Goal: Task Accomplishment & Management: Complete application form

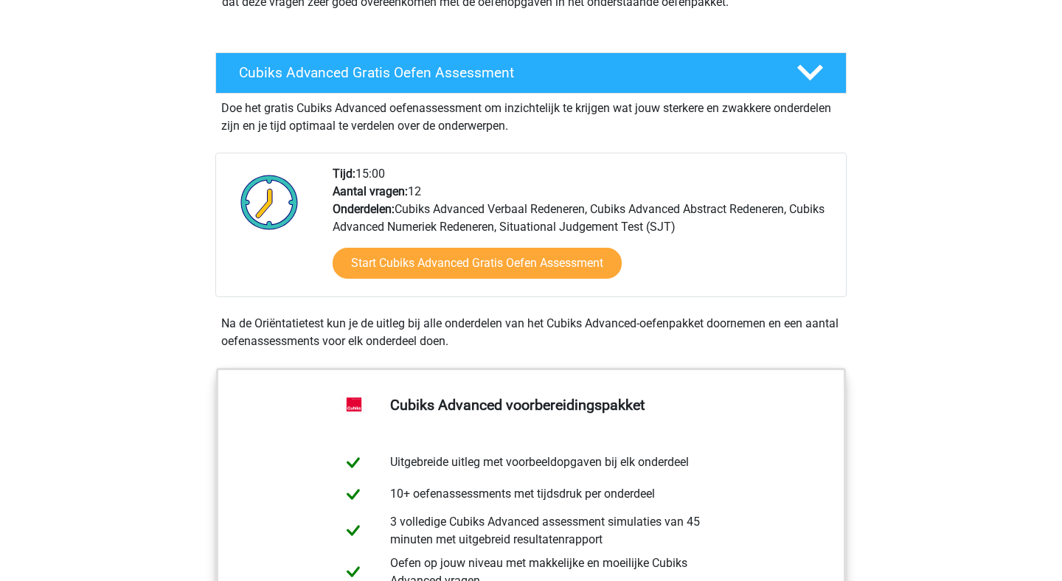
scroll to position [183, 0]
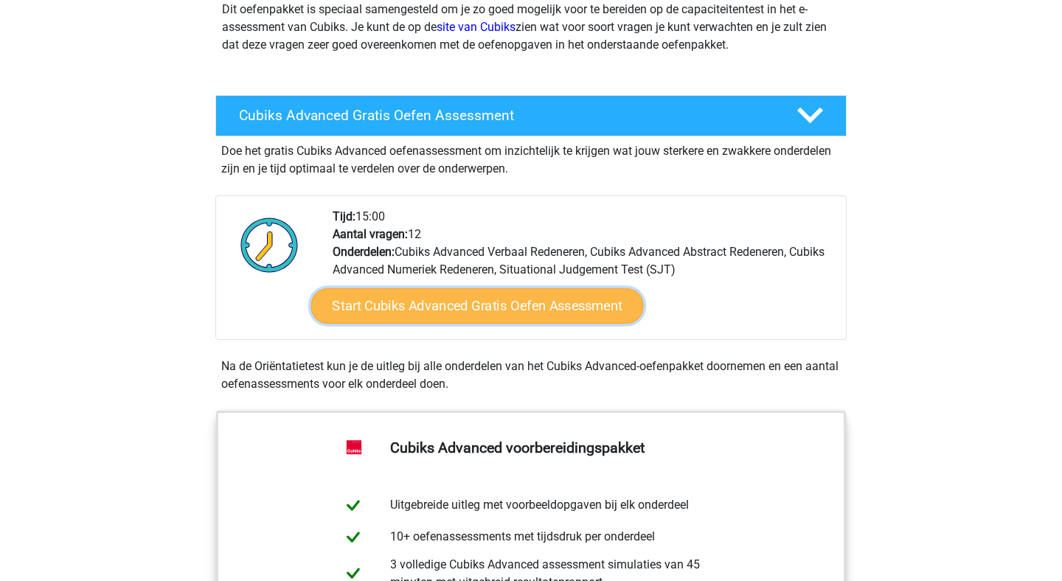
click at [525, 310] on link "Start Cubiks Advanced Gratis Oefen Assessment" at bounding box center [477, 305] width 333 height 35
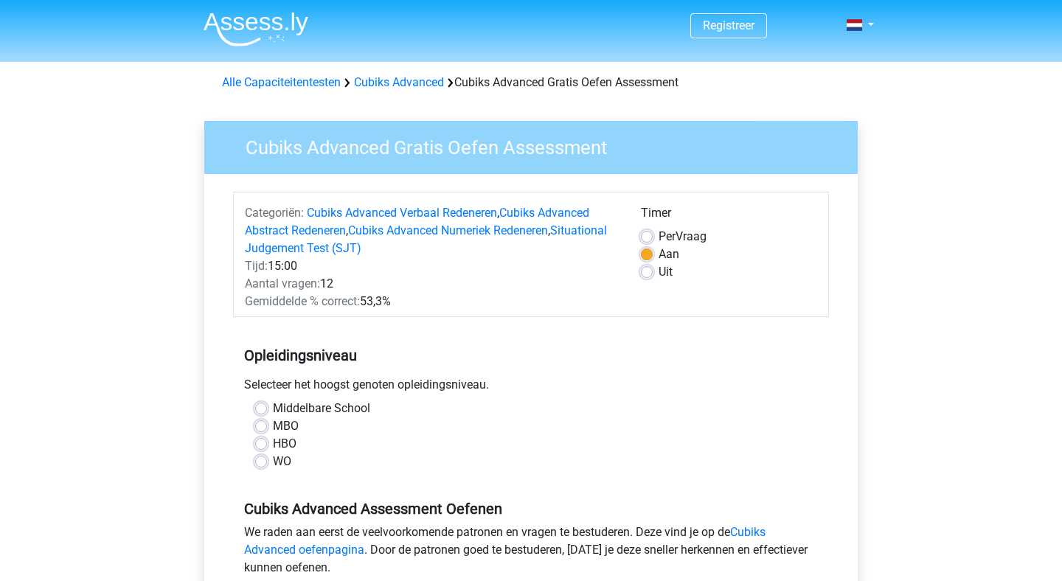
click at [273, 446] on label "HBO" at bounding box center [285, 444] width 24 height 18
click at [260, 446] on input "HBO" at bounding box center [261, 442] width 12 height 15
radio input "true"
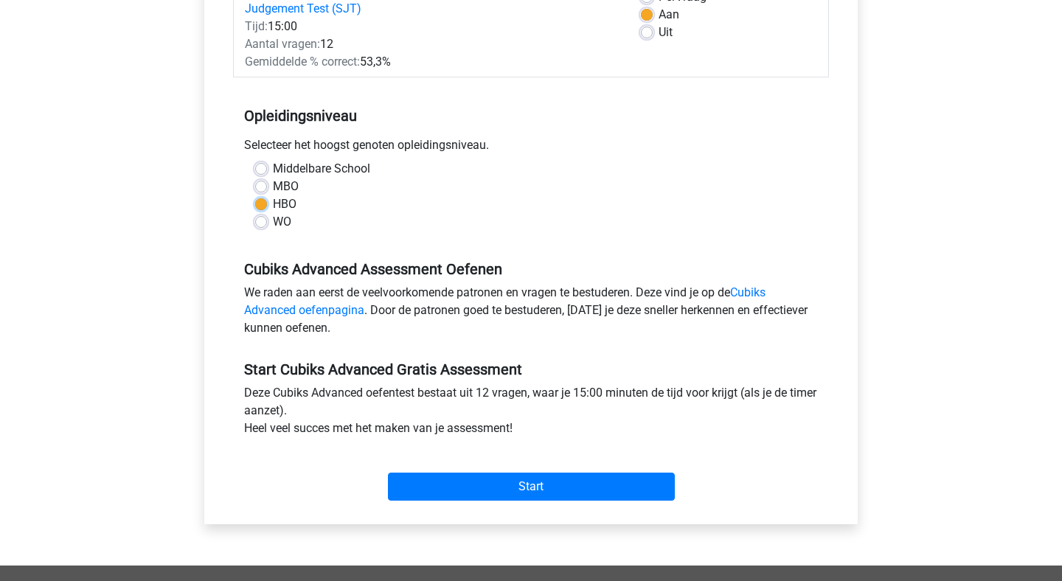
scroll to position [240, 0]
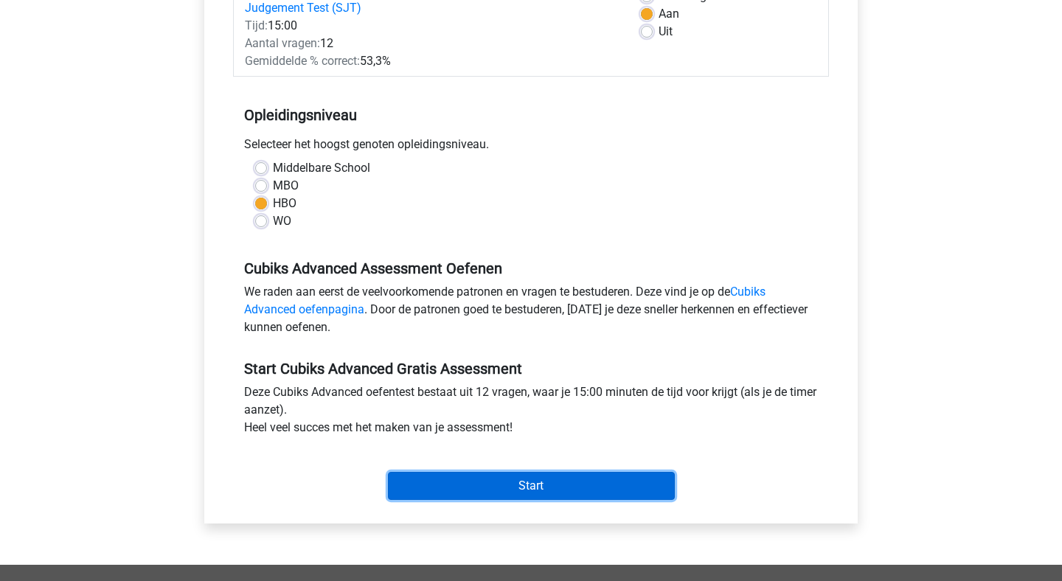
click at [538, 493] on input "Start" at bounding box center [531, 486] width 287 height 28
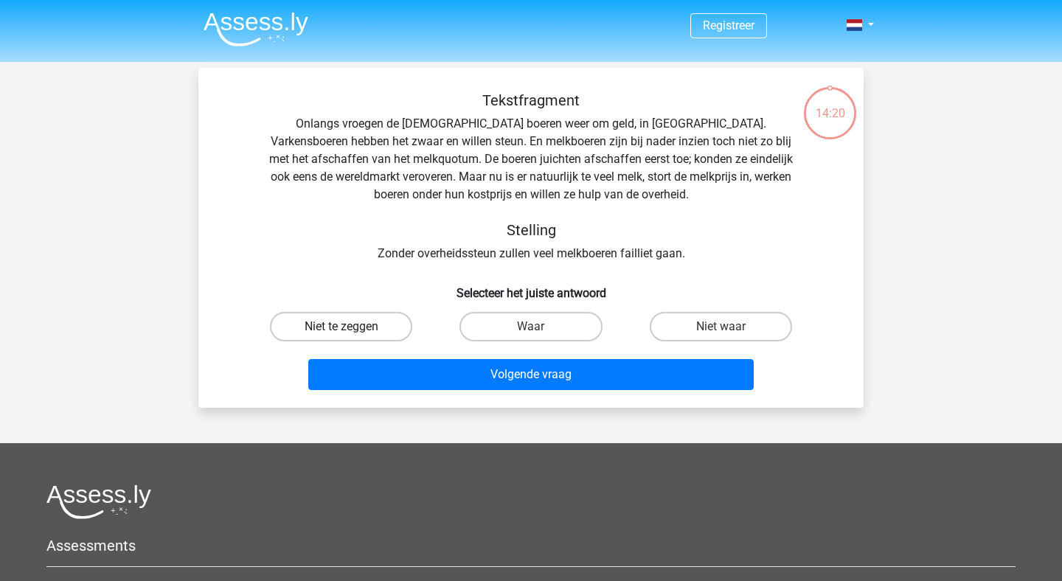
click at [358, 328] on label "Niet te zeggen" at bounding box center [341, 327] width 142 height 30
click at [351, 328] on input "Niet te zeggen" at bounding box center [347, 332] width 10 height 10
radio input "true"
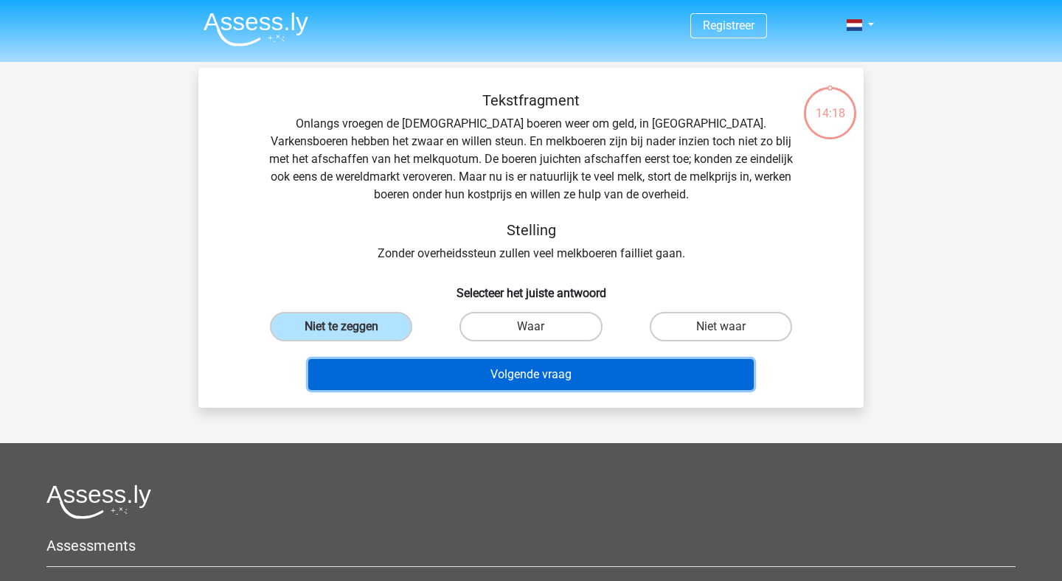
click at [467, 383] on button "Volgende vraag" at bounding box center [531, 374] width 446 height 31
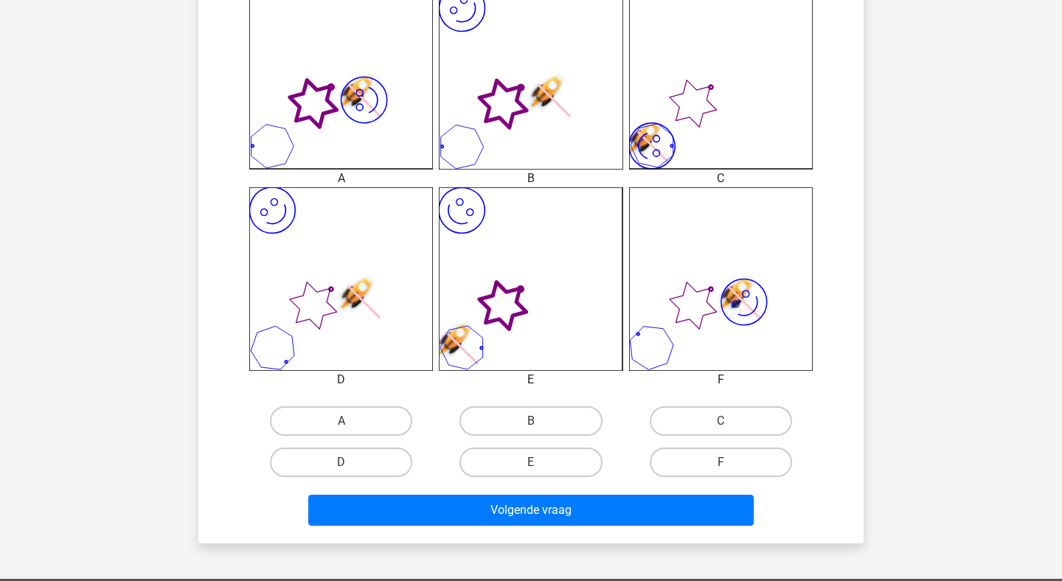
scroll to position [449, 0]
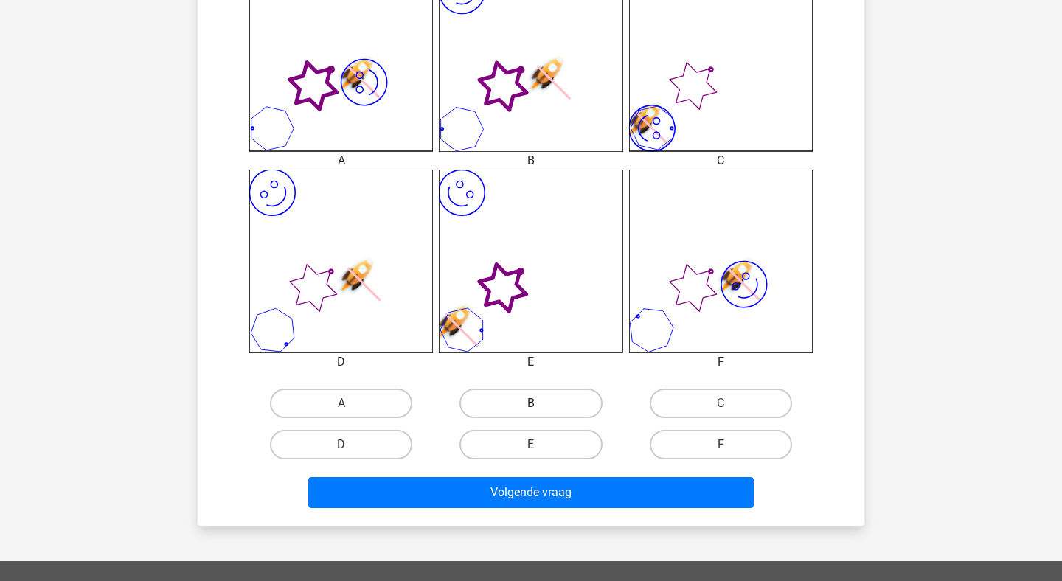
click at [499, 405] on label "B" at bounding box center [531, 404] width 142 height 30
click at [531, 405] on input "B" at bounding box center [536, 408] width 10 height 10
radio input "true"
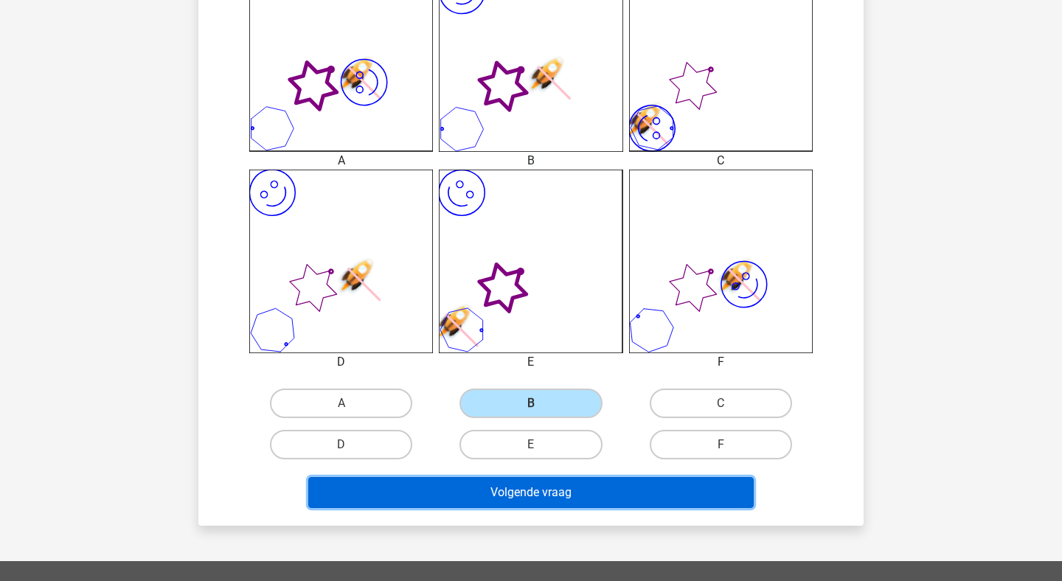
click at [517, 502] on button "Volgende vraag" at bounding box center [531, 492] width 446 height 31
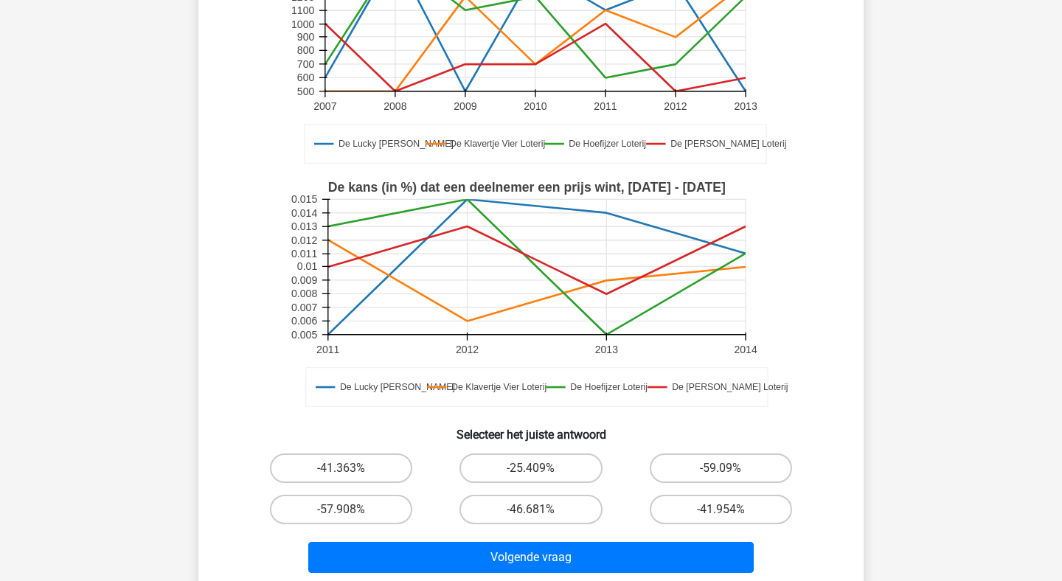
scroll to position [240, 0]
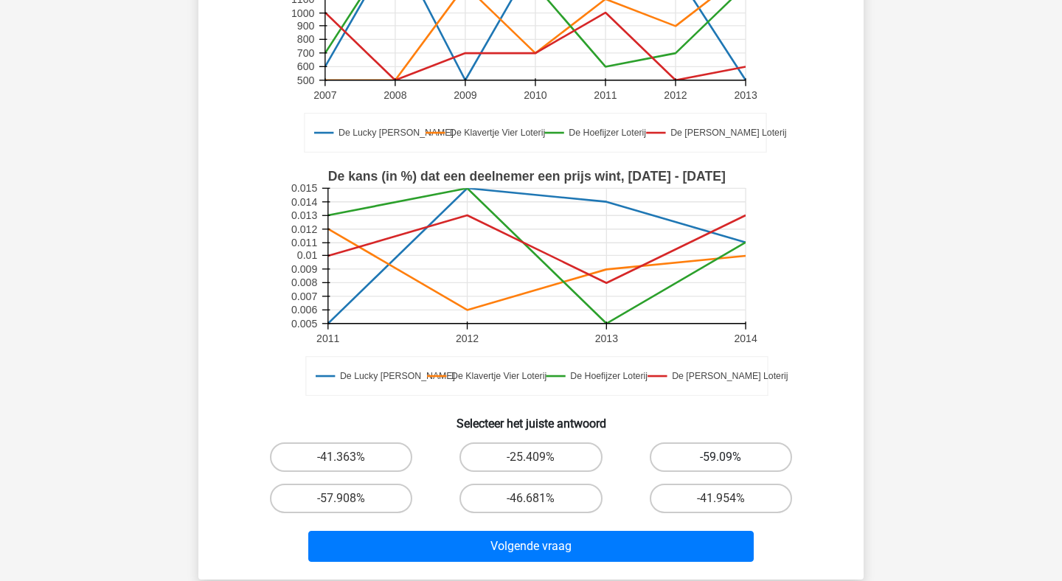
click at [752, 462] on label "-59.09%" at bounding box center [721, 458] width 142 height 30
click at [730, 462] on input "-59.09%" at bounding box center [726, 462] width 10 height 10
radio input "true"
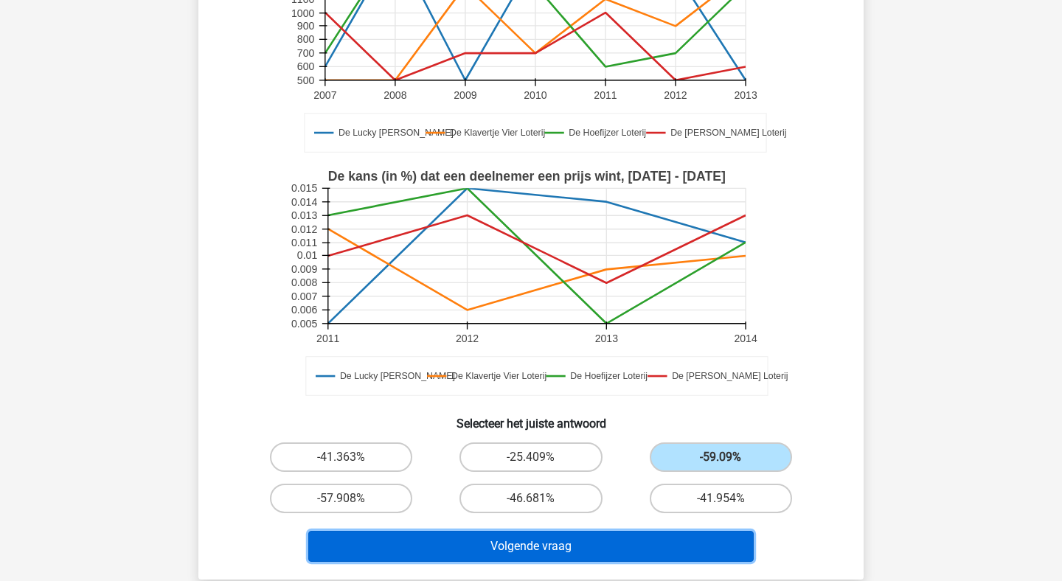
click at [631, 538] on button "Volgende vraag" at bounding box center [531, 546] width 446 height 31
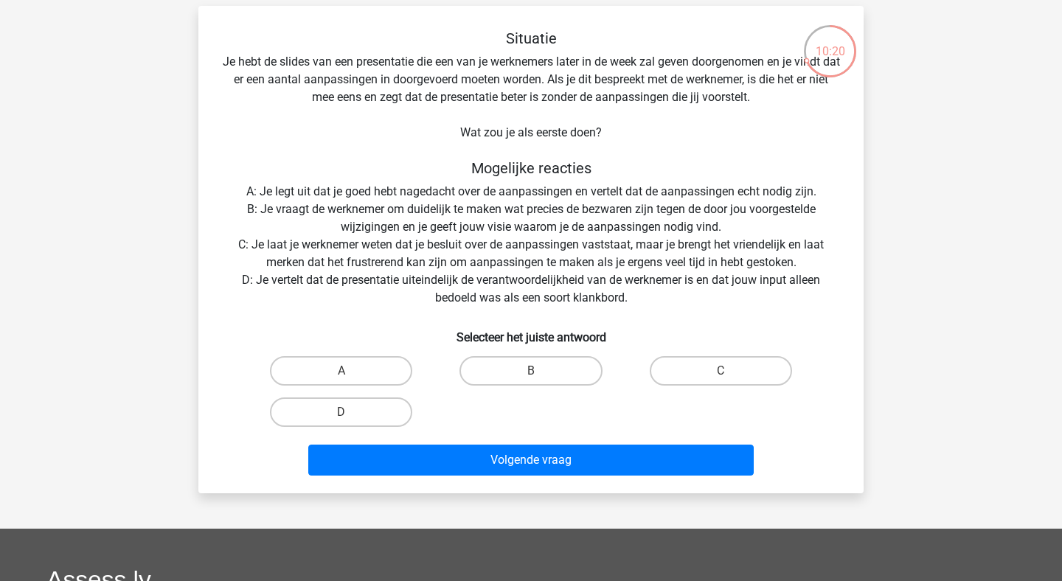
scroll to position [59, 0]
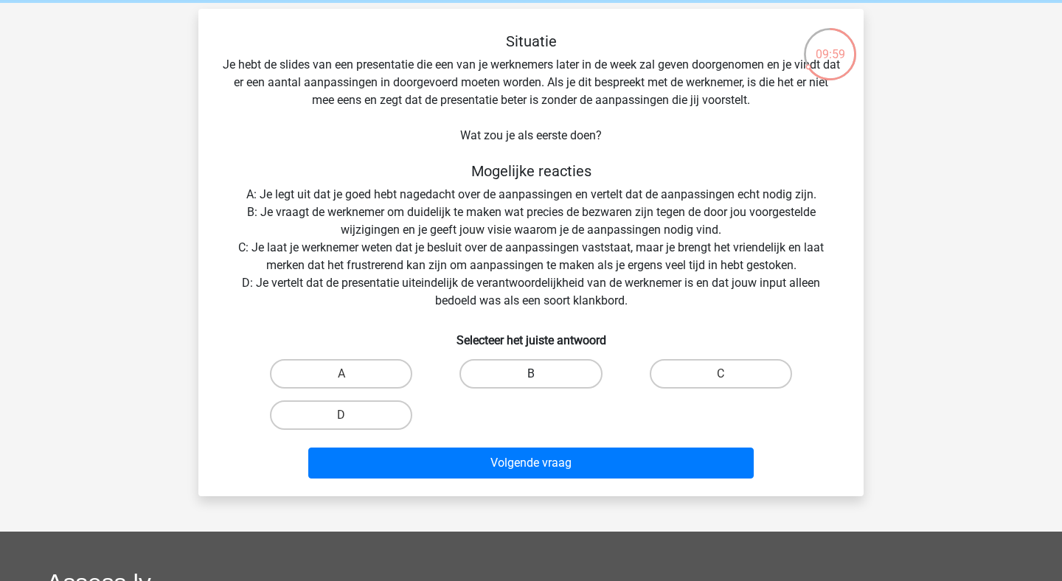
click at [551, 373] on label "B" at bounding box center [531, 374] width 142 height 30
click at [541, 374] on input "B" at bounding box center [536, 379] width 10 height 10
radio input "true"
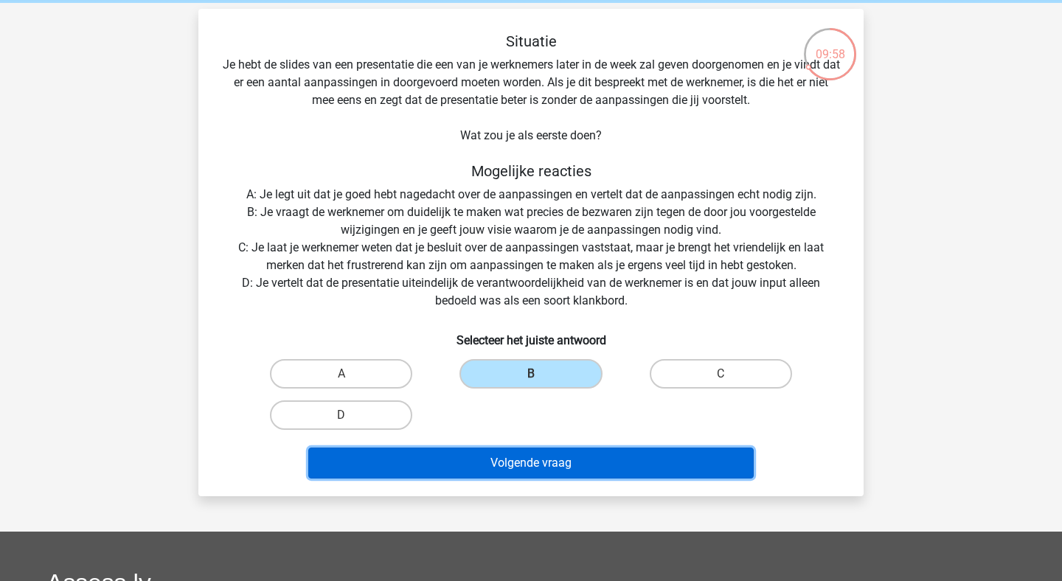
click at [544, 463] on button "Volgende vraag" at bounding box center [531, 463] width 446 height 31
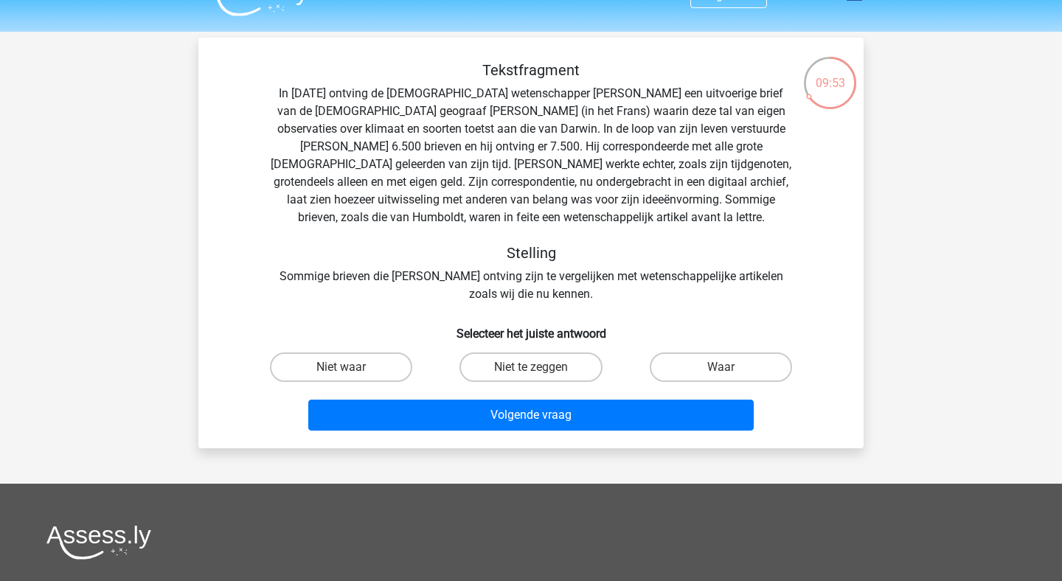
scroll to position [31, 0]
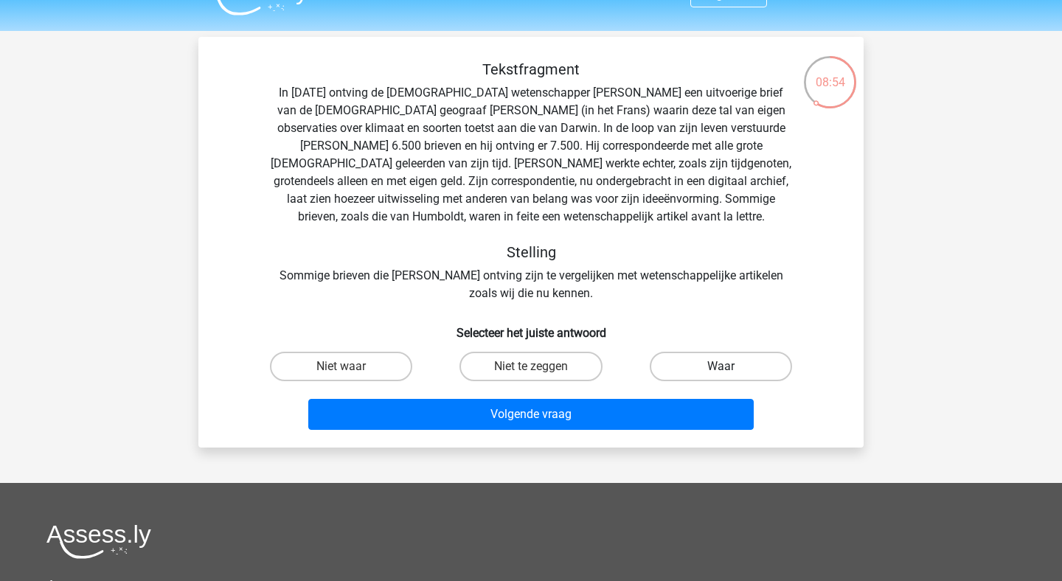
click at [741, 372] on label "Waar" at bounding box center [721, 367] width 142 height 30
click at [730, 372] on input "Waar" at bounding box center [726, 372] width 10 height 10
radio input "true"
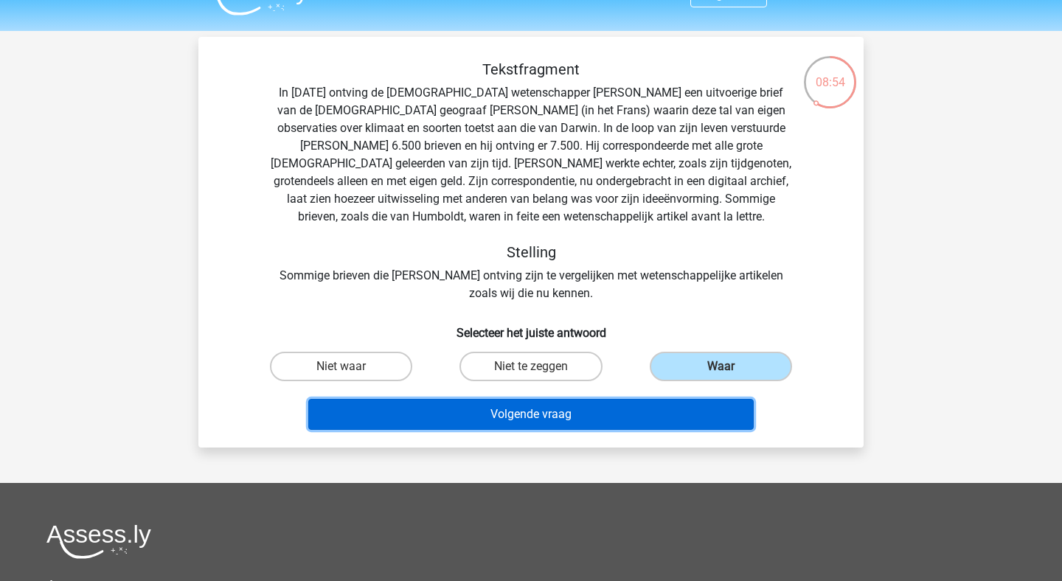
click at [691, 400] on button "Volgende vraag" at bounding box center [531, 414] width 446 height 31
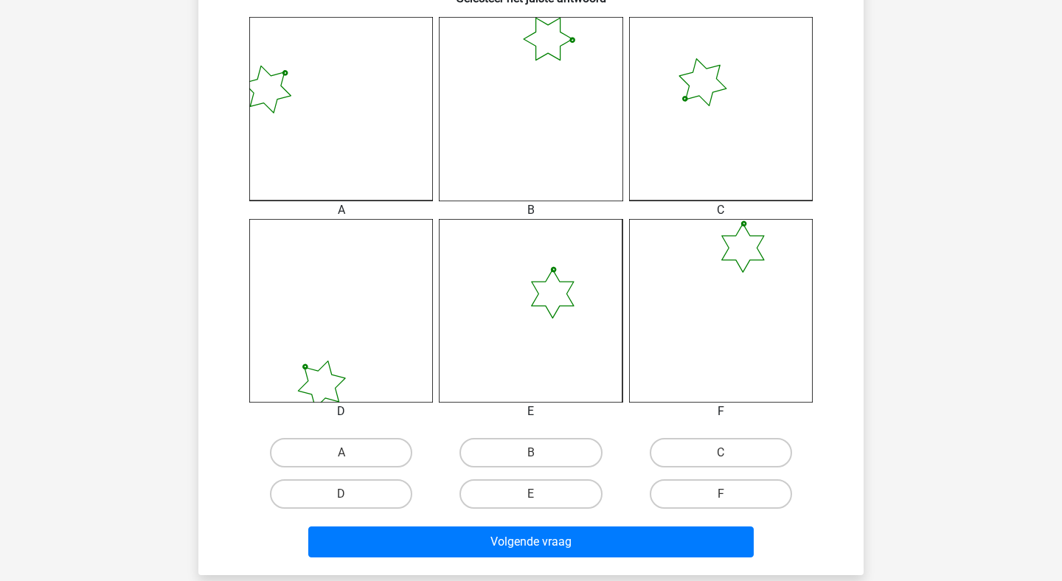
scroll to position [401, 0]
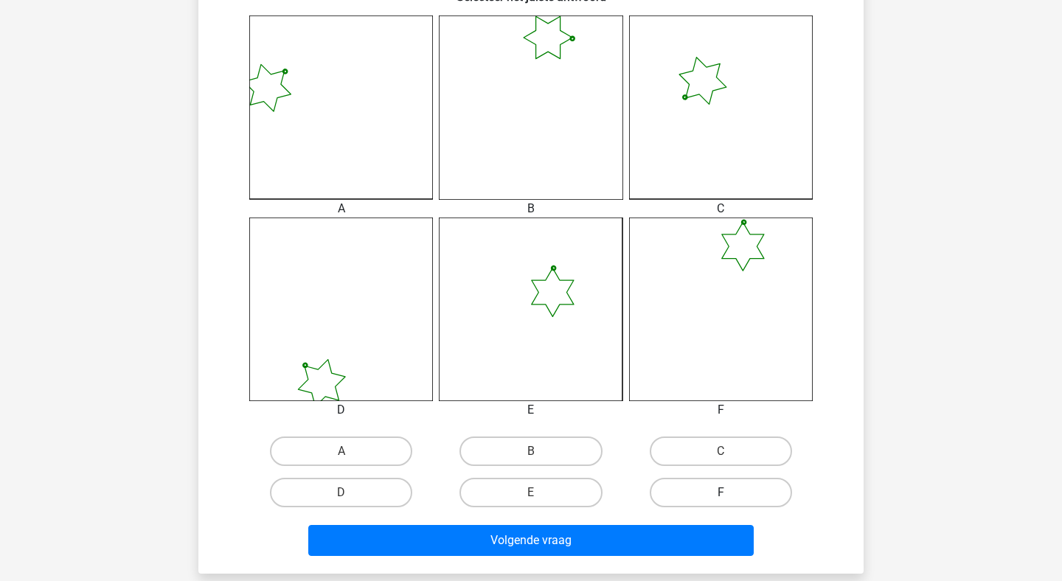
click at [720, 503] on label "F" at bounding box center [721, 493] width 142 height 30
click at [721, 502] on input "F" at bounding box center [726, 498] width 10 height 10
radio input "true"
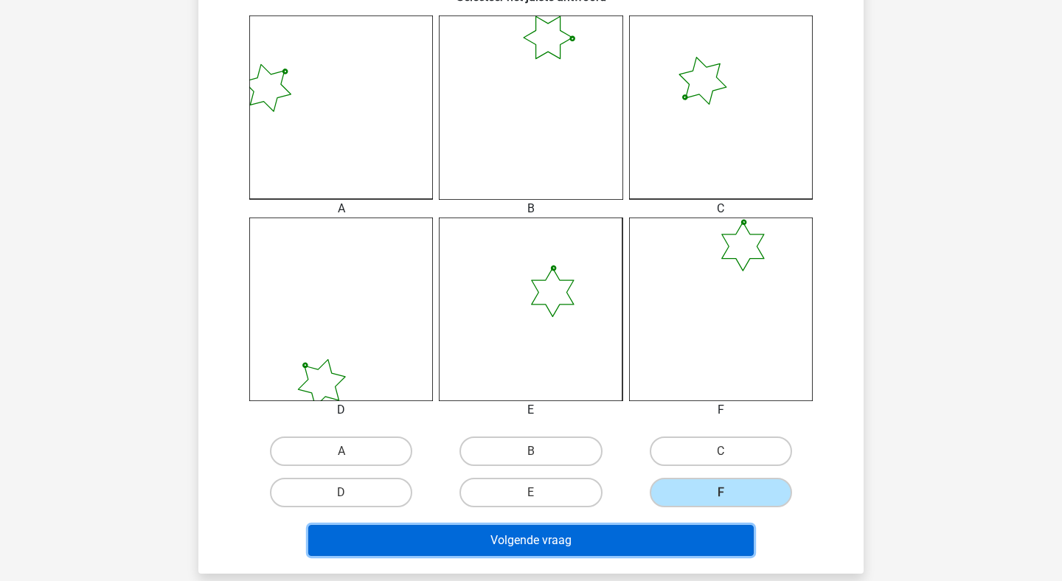
click at [685, 553] on button "Volgende vraag" at bounding box center [531, 540] width 446 height 31
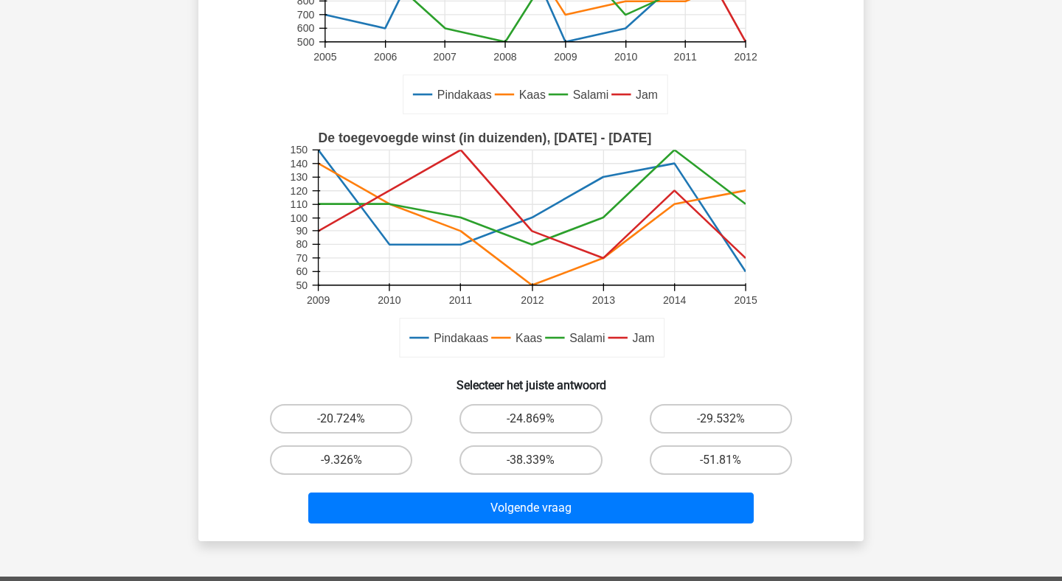
scroll to position [277, 0]
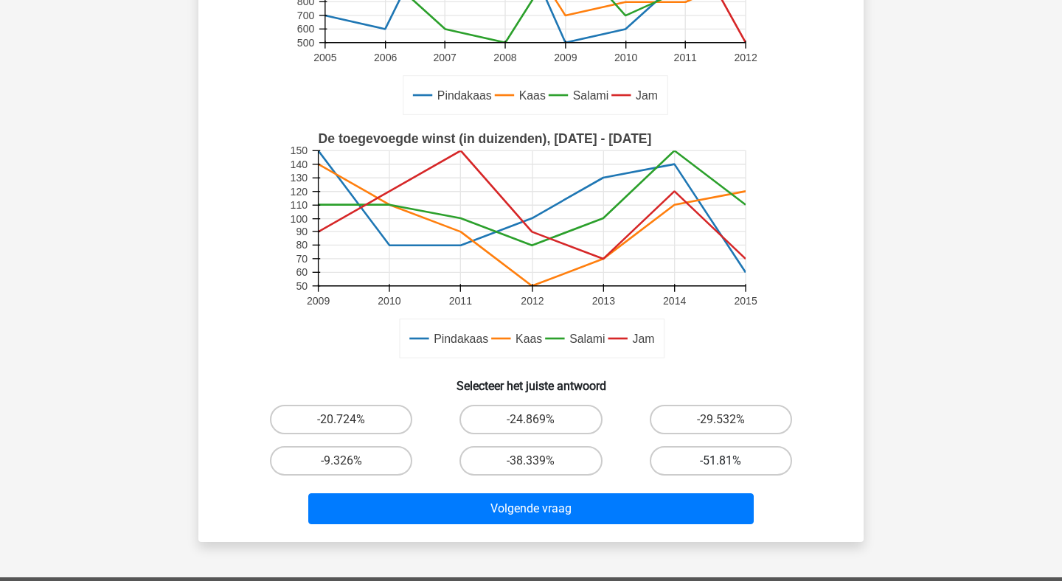
click at [755, 457] on label "-51.81%" at bounding box center [721, 461] width 142 height 30
click at [730, 461] on input "-51.81%" at bounding box center [726, 466] width 10 height 10
radio input "true"
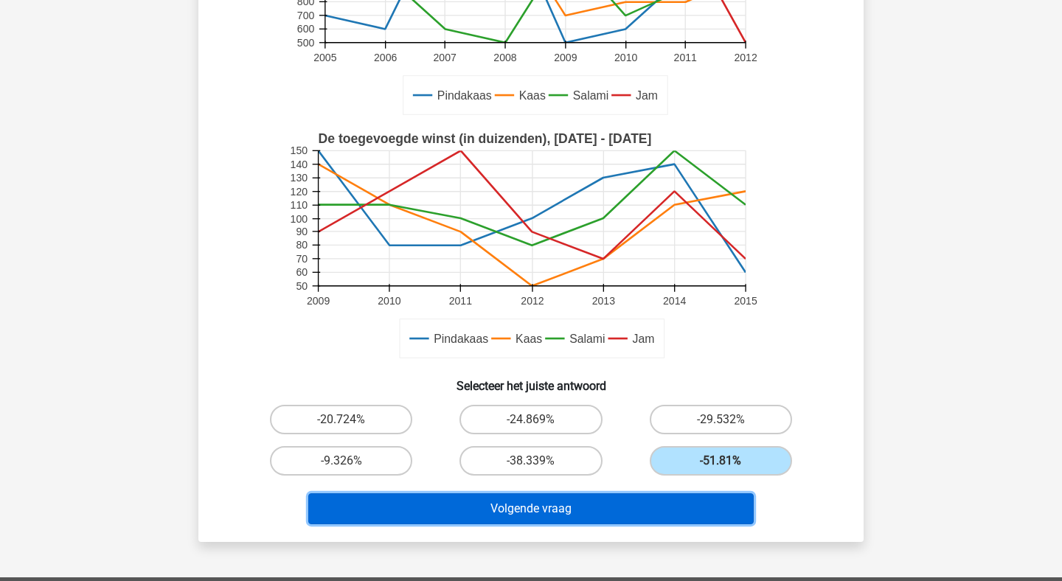
click at [667, 506] on button "Volgende vraag" at bounding box center [531, 508] width 446 height 31
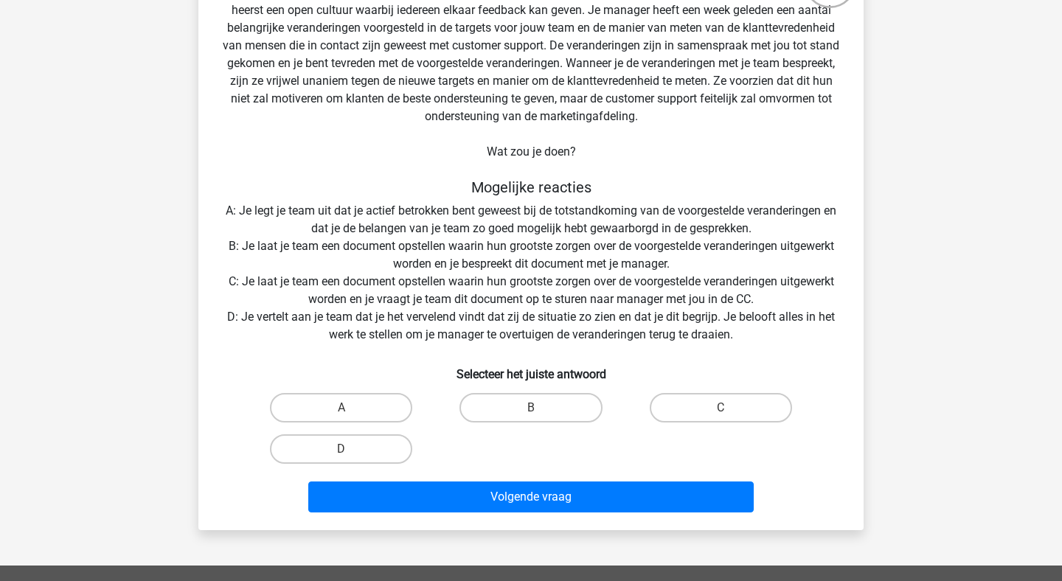
scroll to position [131, 0]
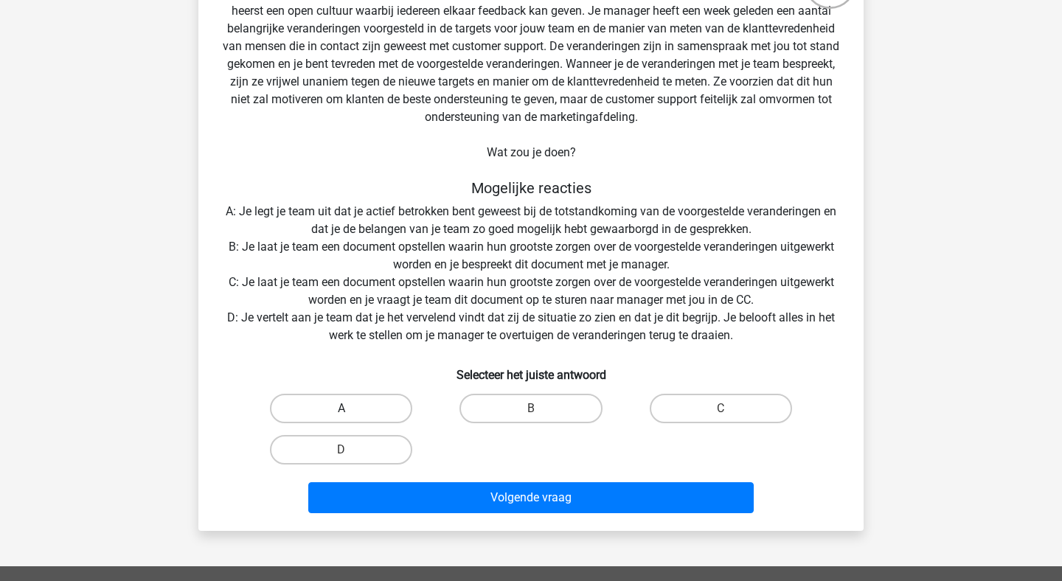
click at [362, 410] on label "A" at bounding box center [341, 409] width 142 height 30
click at [351, 410] on input "A" at bounding box center [347, 414] width 10 height 10
radio input "true"
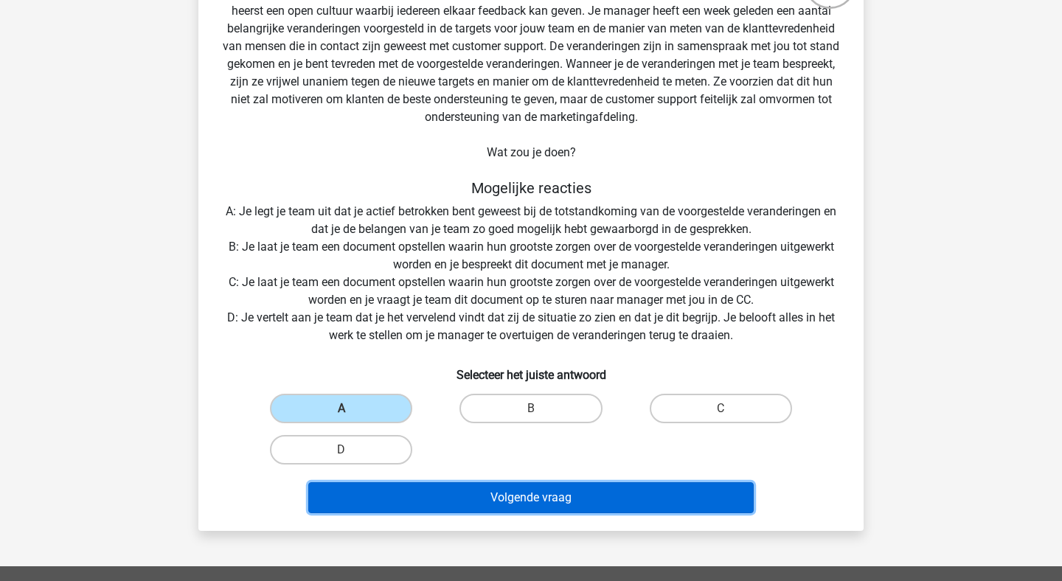
click at [524, 508] on button "Volgende vraag" at bounding box center [531, 497] width 446 height 31
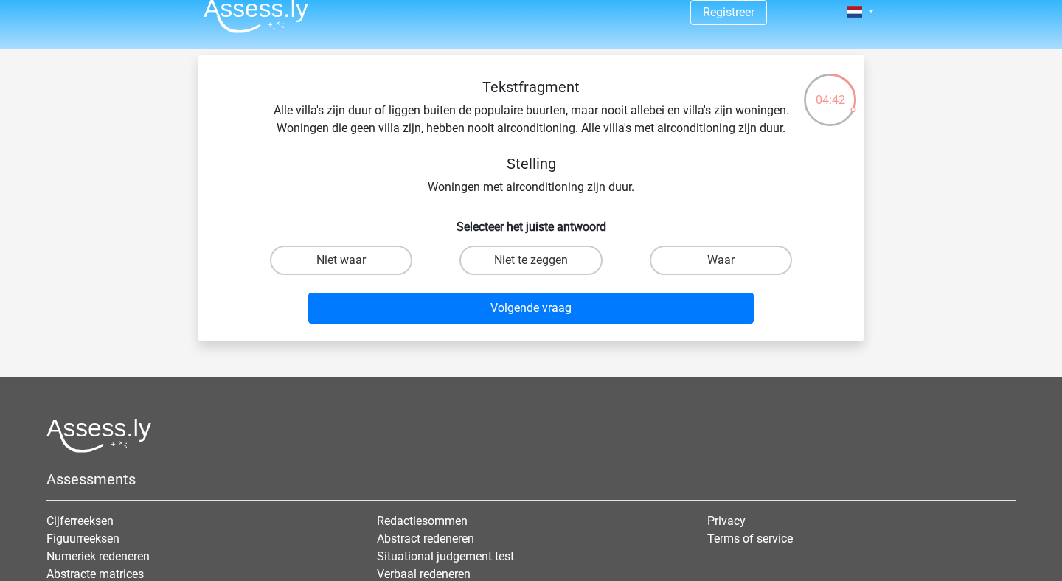
scroll to position [0, 0]
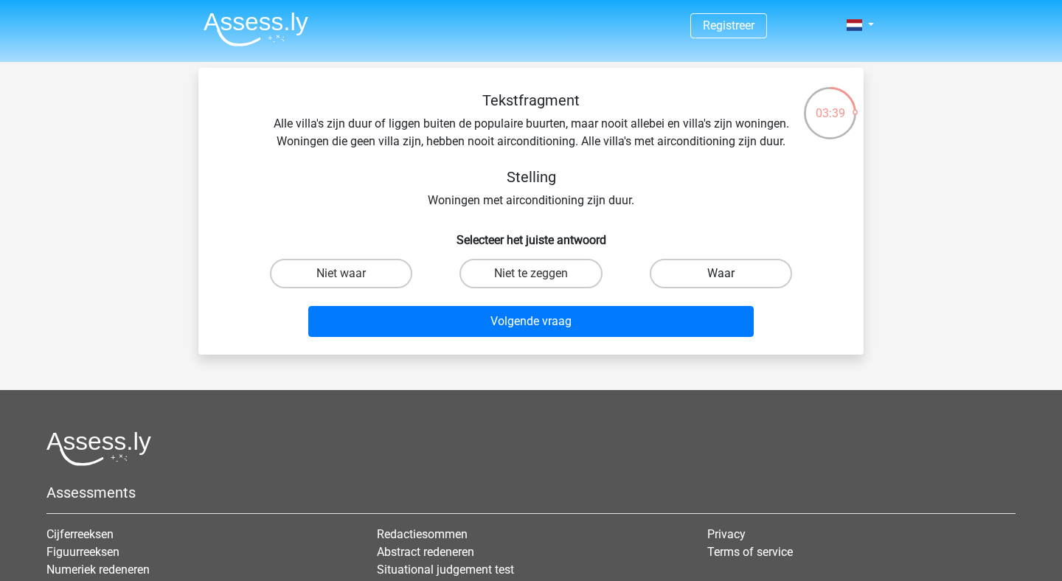
click at [698, 275] on label "Waar" at bounding box center [721, 274] width 142 height 30
click at [721, 275] on input "Waar" at bounding box center [726, 279] width 10 height 10
radio input "true"
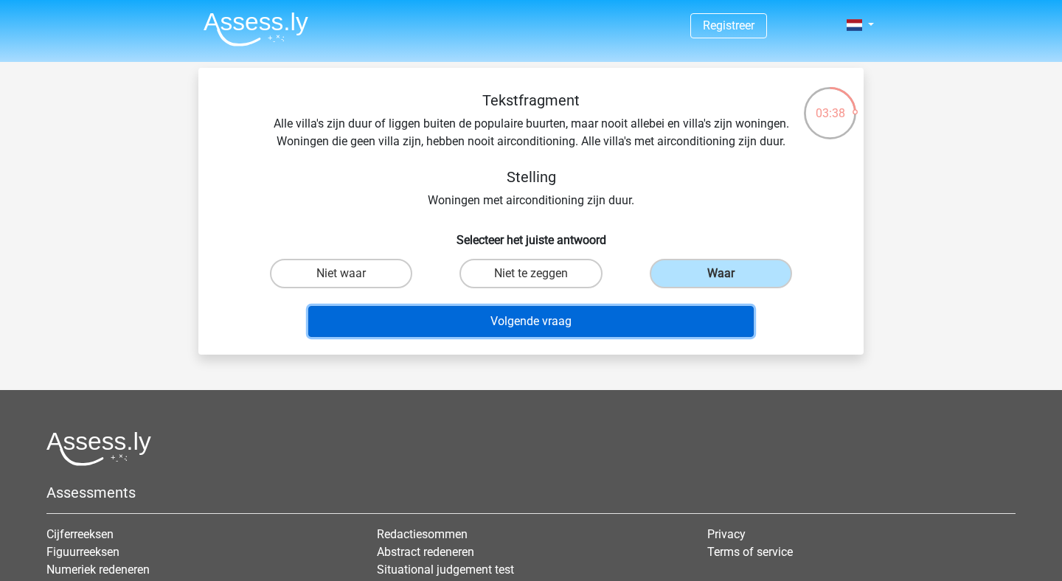
click at [682, 321] on button "Volgende vraag" at bounding box center [531, 321] width 446 height 31
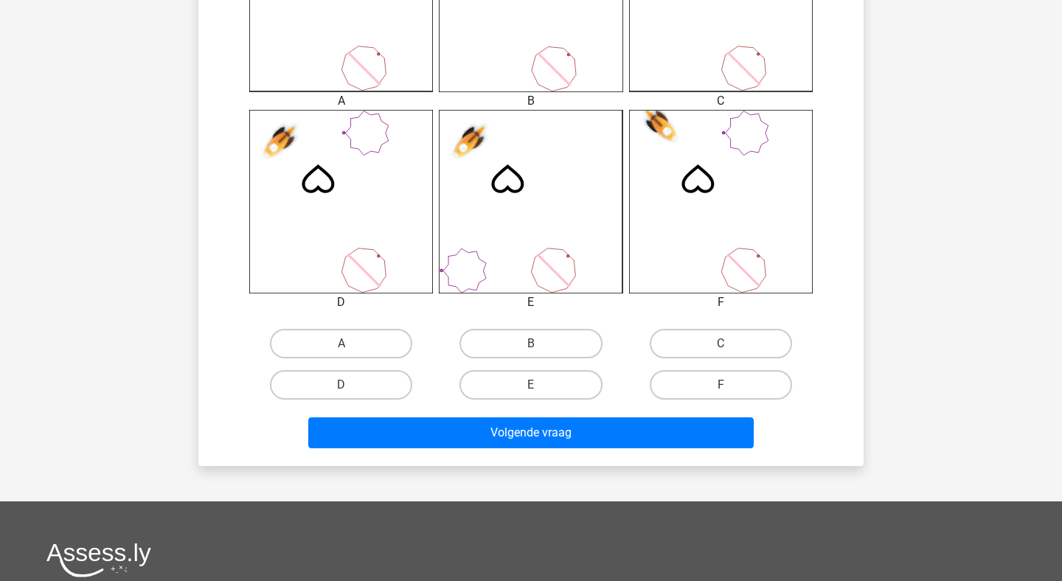
scroll to position [512, 0]
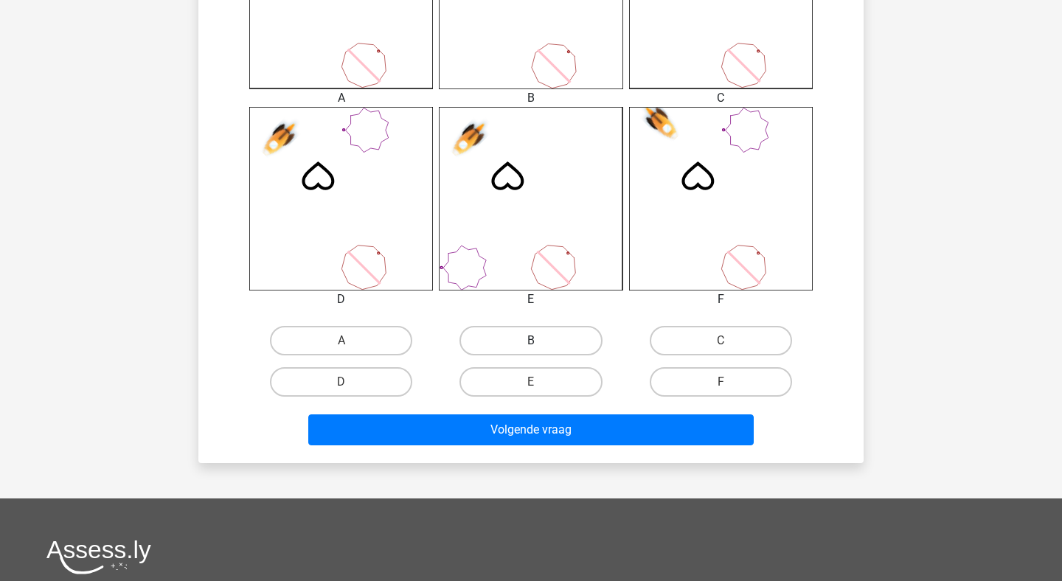
click at [522, 338] on label "B" at bounding box center [531, 341] width 142 height 30
click at [531, 341] on input "B" at bounding box center [536, 346] width 10 height 10
radio input "true"
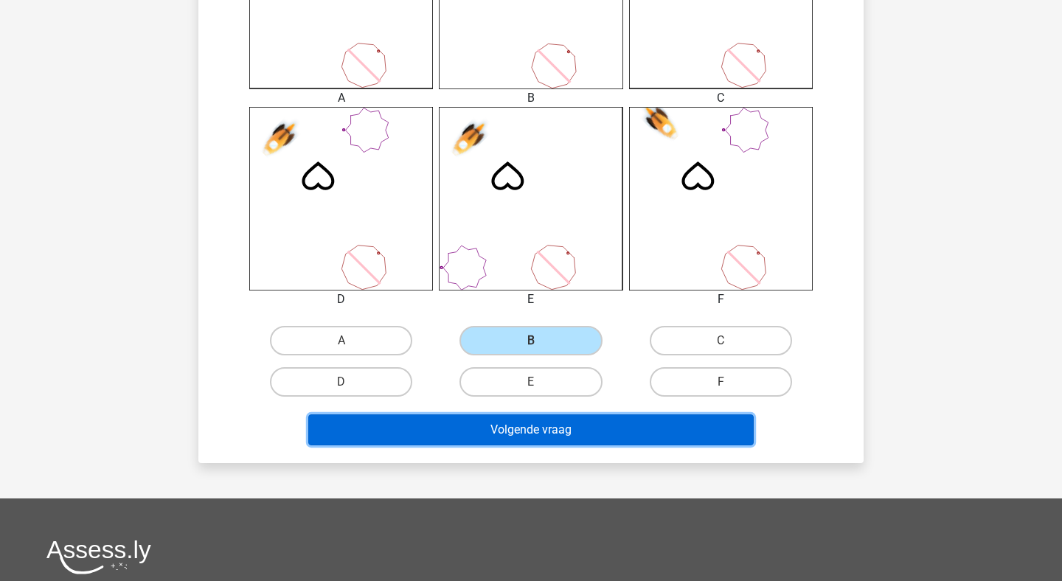
click at [527, 419] on button "Volgende vraag" at bounding box center [531, 430] width 446 height 31
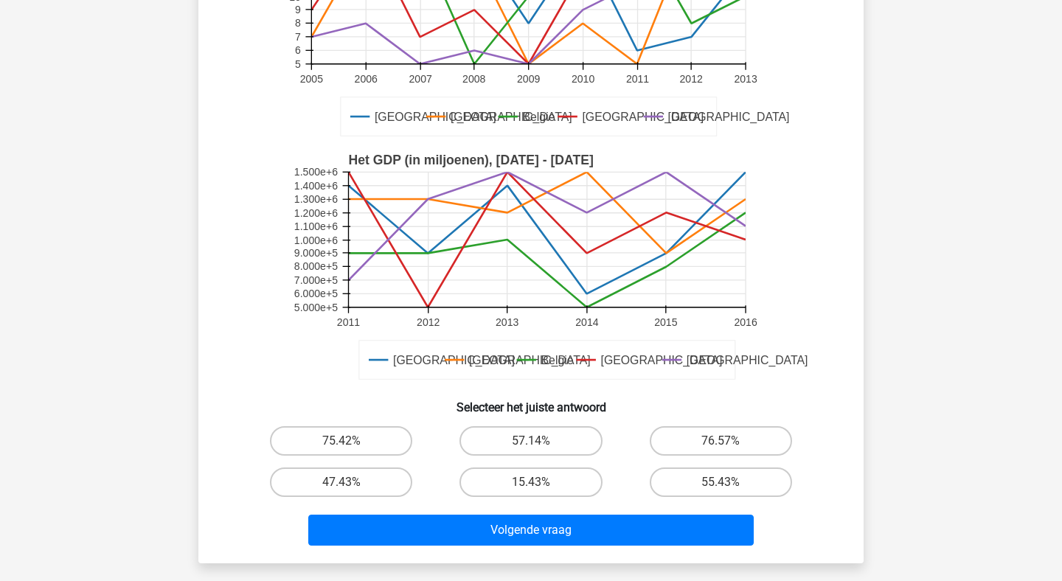
scroll to position [280, 0]
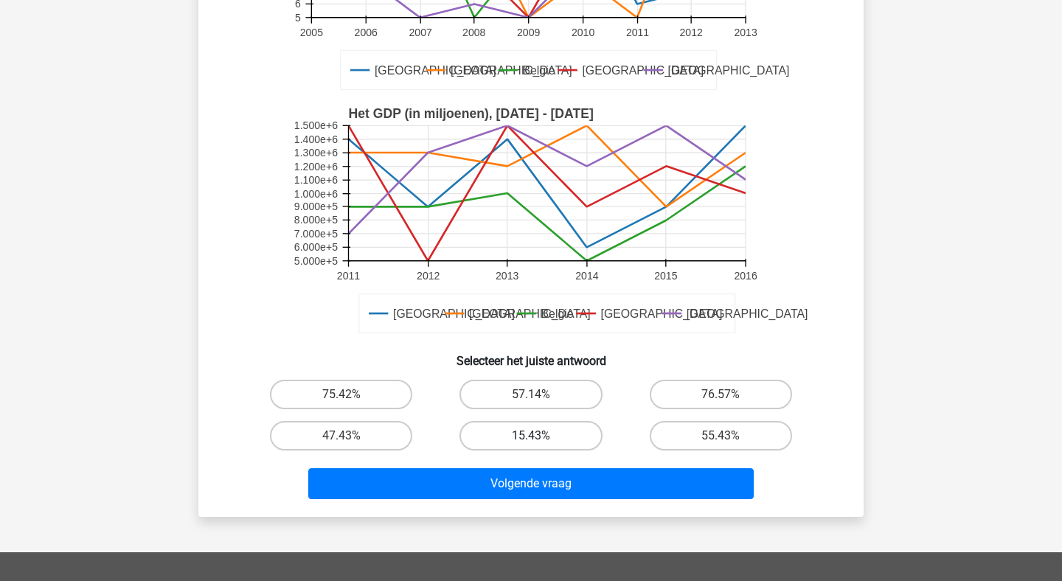
click at [556, 437] on label "15.43%" at bounding box center [531, 436] width 142 height 30
click at [541, 437] on input "15.43%" at bounding box center [536, 441] width 10 height 10
radio input "true"
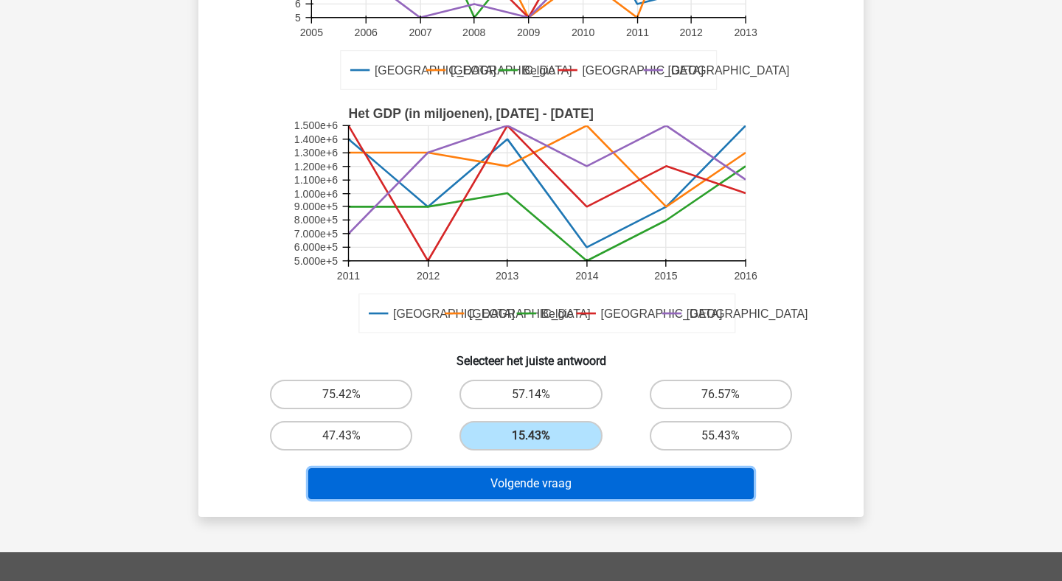
click at [556, 479] on button "Volgende vraag" at bounding box center [531, 483] width 446 height 31
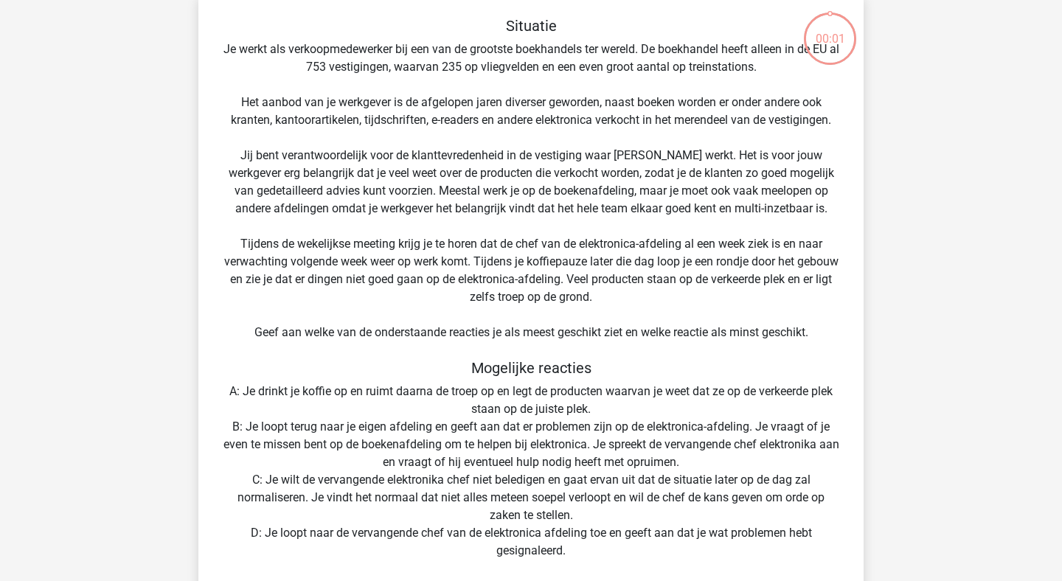
scroll to position [68, 0]
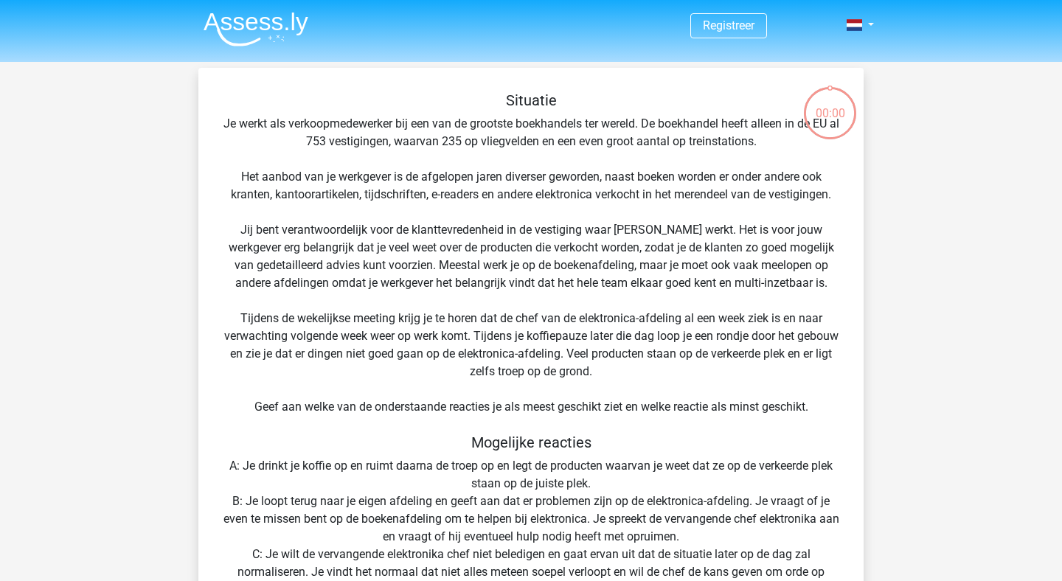
scroll to position [68, 0]
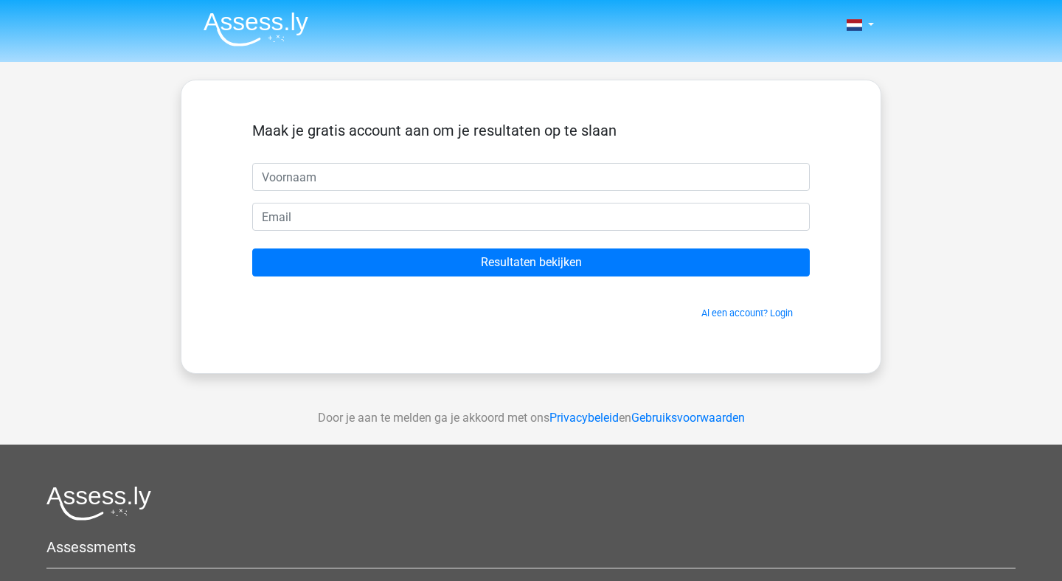
click at [496, 184] on input "text" at bounding box center [531, 177] width 558 height 28
type input "`"
type input "Derk"
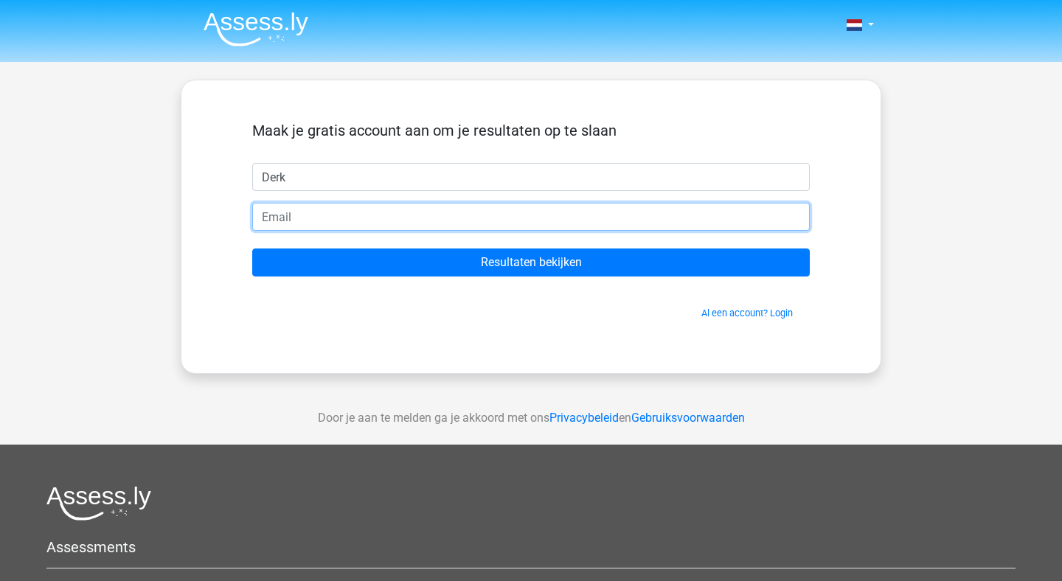
type input "v"
type input "[EMAIL_ADDRESS][DOMAIN_NAME]"
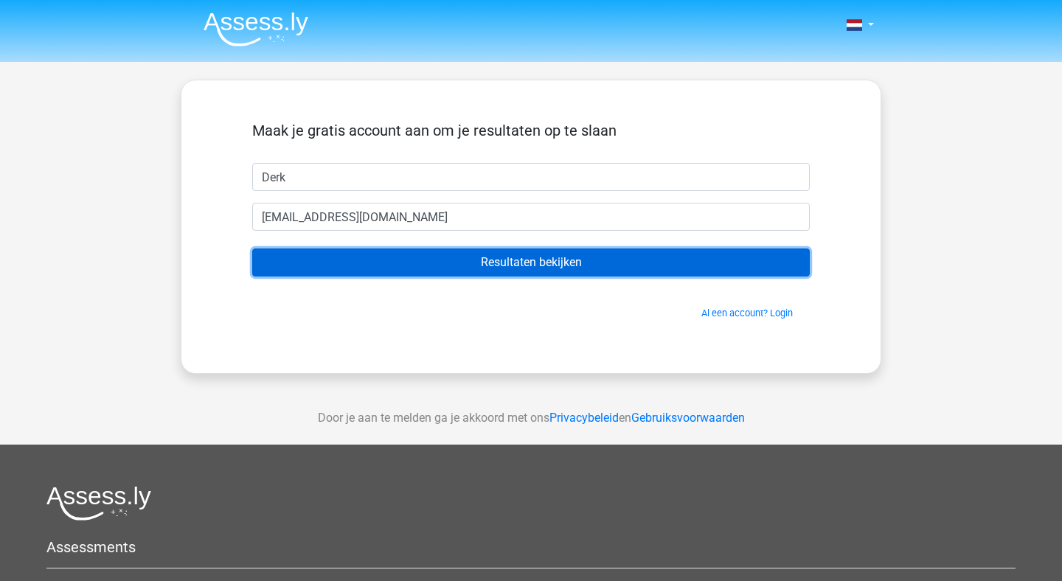
click at [468, 265] on input "Resultaten bekijken" at bounding box center [531, 263] width 558 height 28
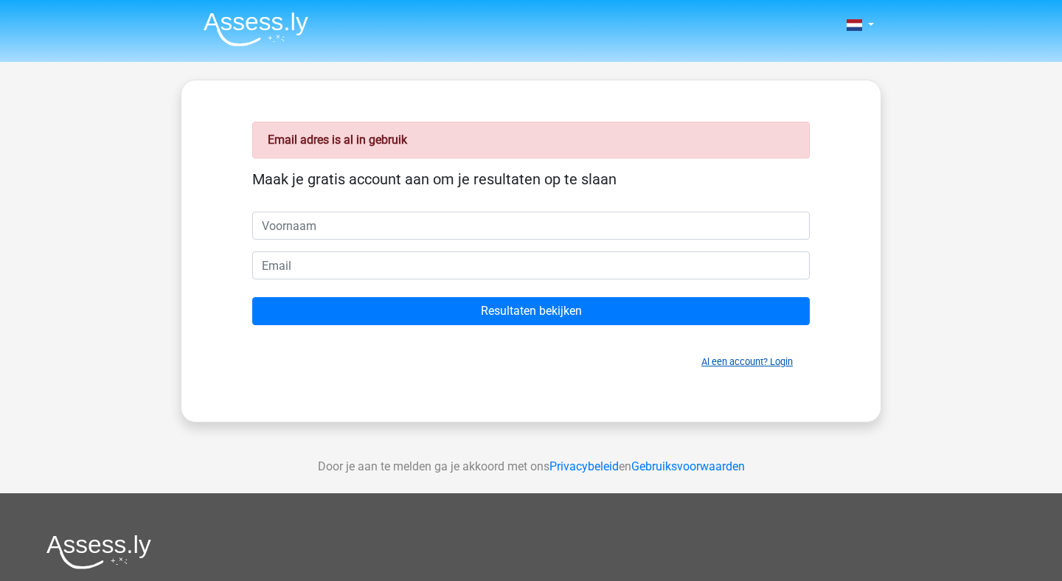
click at [722, 363] on link "Al een account? Login" at bounding box center [746, 361] width 91 height 11
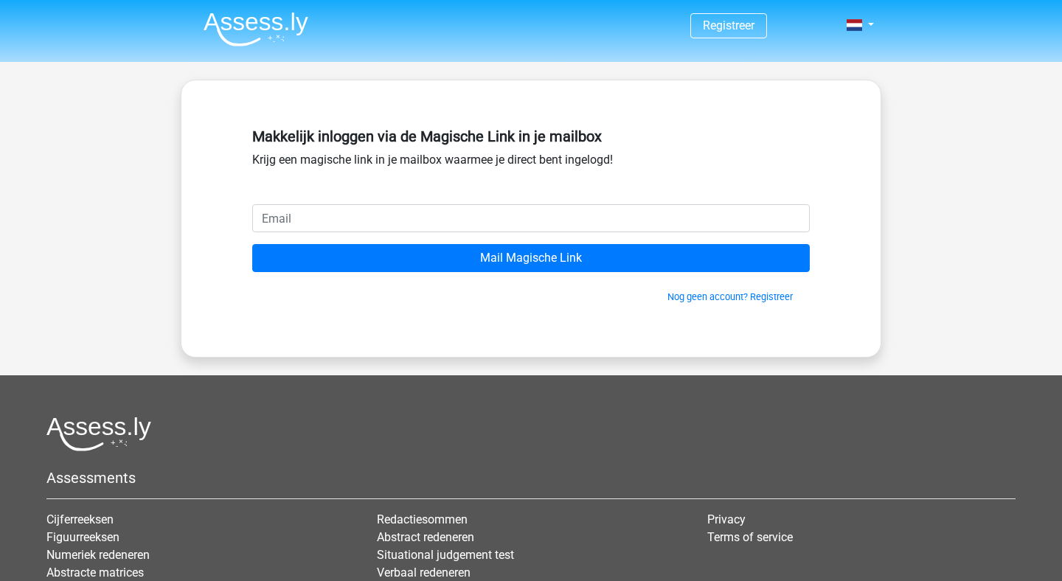
click at [349, 217] on input "email" at bounding box center [531, 218] width 558 height 28
type input "derkvdluitgaarden@gmail.com"
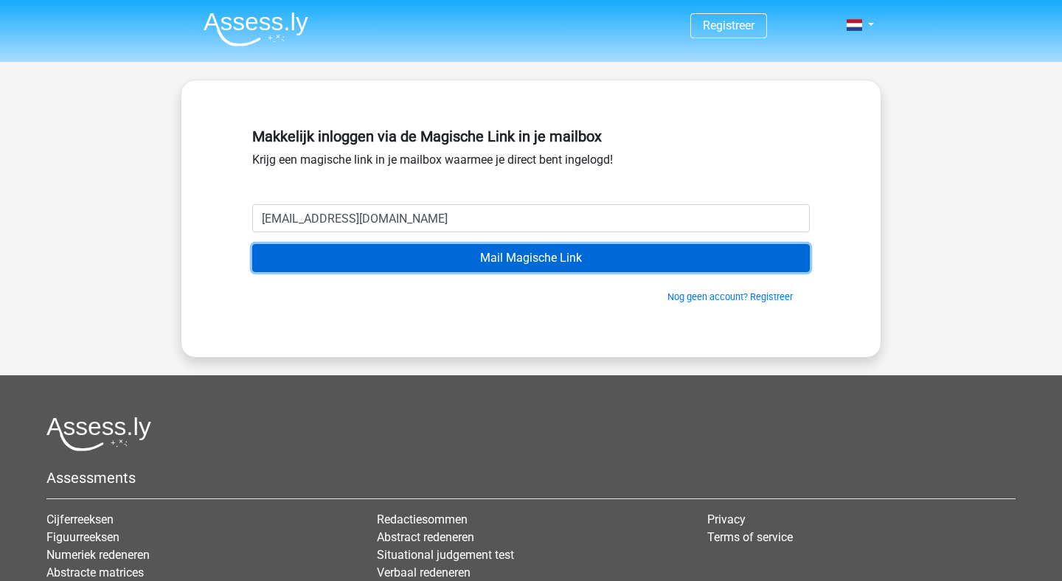
click at [443, 269] on input "Mail Magische Link" at bounding box center [531, 258] width 558 height 28
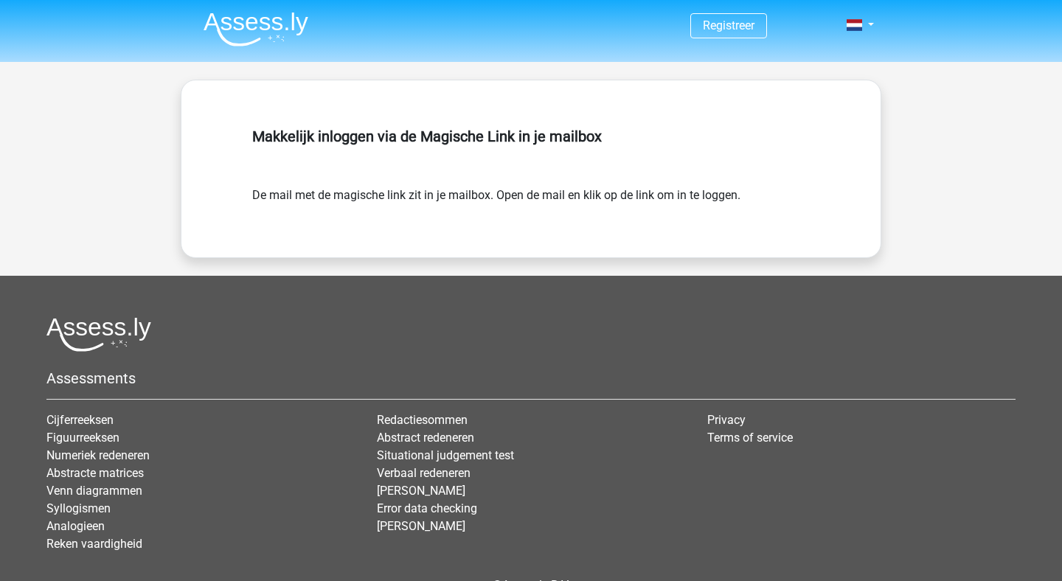
click at [423, 134] on h5 "Makkelijk inloggen via de Magische Link in je mailbox" at bounding box center [531, 137] width 558 height 18
